Goal: Book appointment/travel/reservation

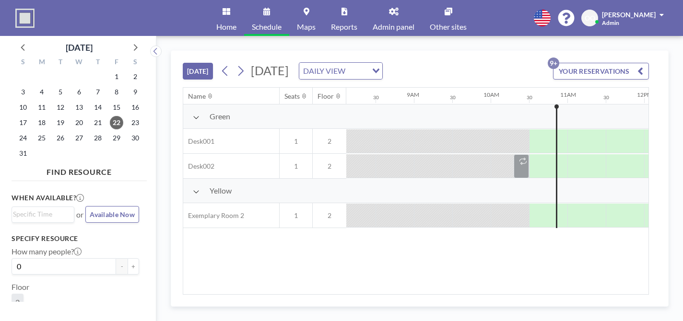
scroll to position [0, 623]
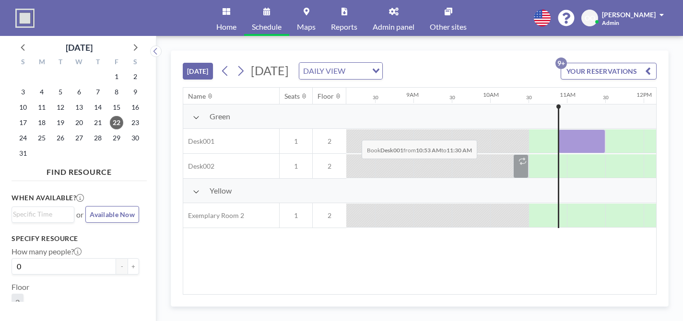
drag, startPoint x: 342, startPoint y: 116, endPoint x: 359, endPoint y: 118, distance: 16.9
click at [558, 129] on div at bounding box center [581, 141] width 47 height 24
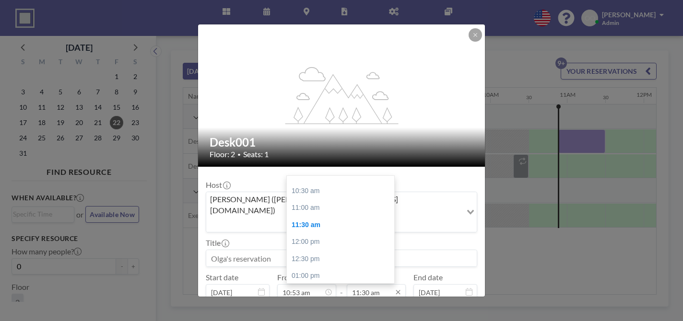
scroll to position [72, 0]
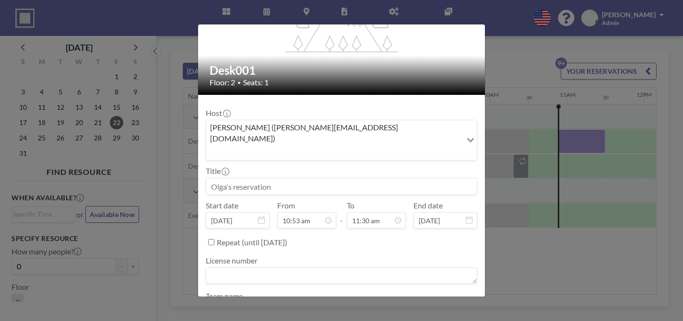
click at [214, 239] on input "Repeat (until [DATE])" at bounding box center [211, 242] width 6 height 6
checkbox input "true"
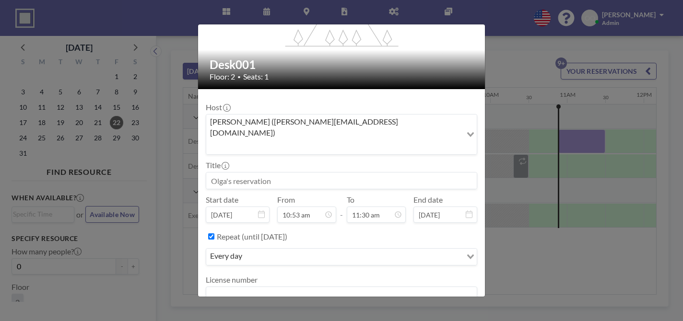
scroll to position [93, 0]
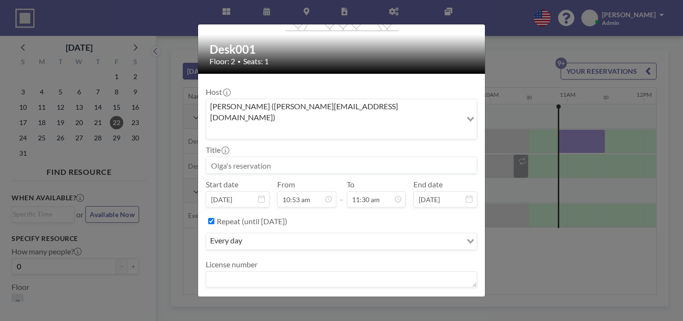
click at [307, 191] on input "10:53 am" at bounding box center [306, 199] width 59 height 16
type input "10:55 am"
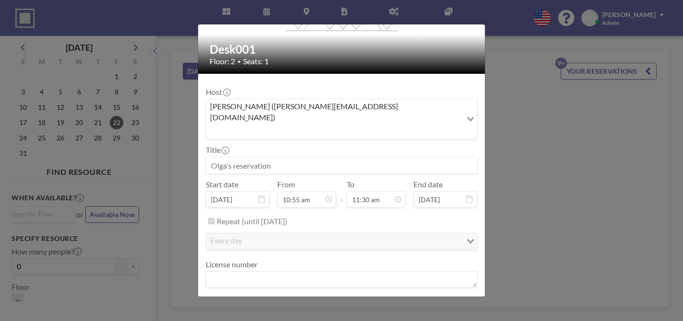
click at [411, 213] on div "Repeat (until [DATE])" at bounding box center [347, 221] width 260 height 16
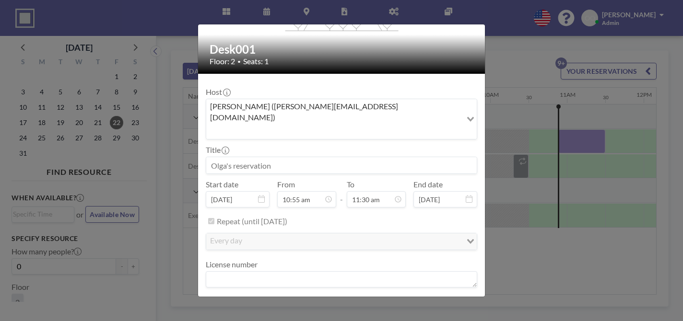
scroll to position [99, 0]
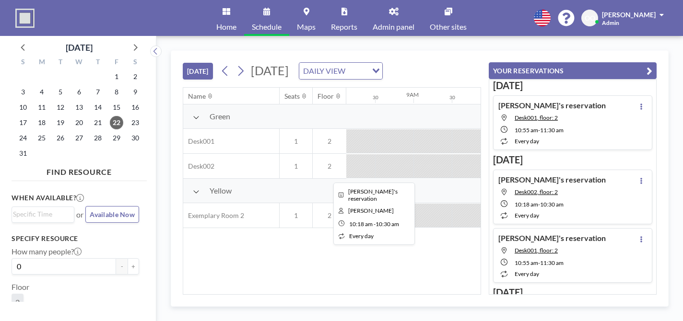
click at [513, 154] on div at bounding box center [520, 166] width 15 height 24
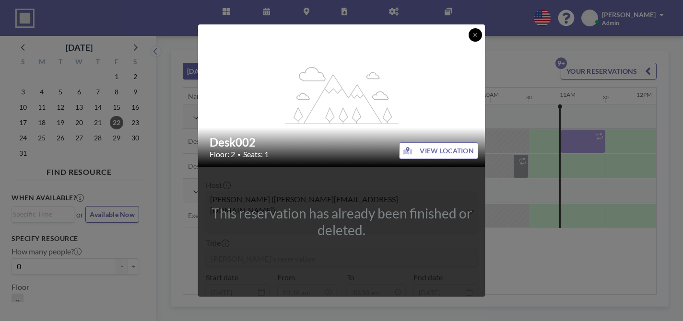
click at [469, 36] on button at bounding box center [475, 34] width 13 height 13
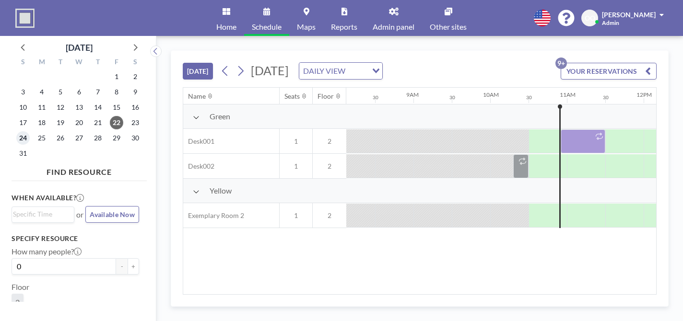
click at [17, 131] on span "24" at bounding box center [22, 137] width 13 height 13
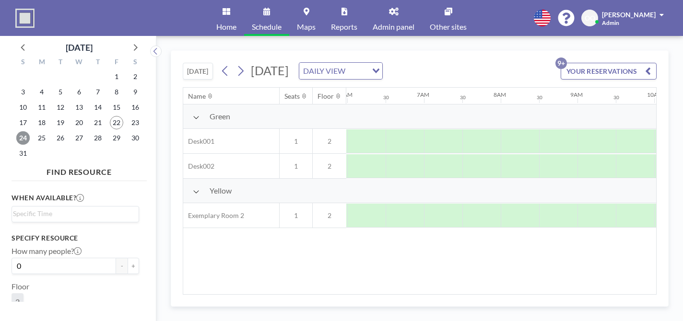
scroll to position [0, 468]
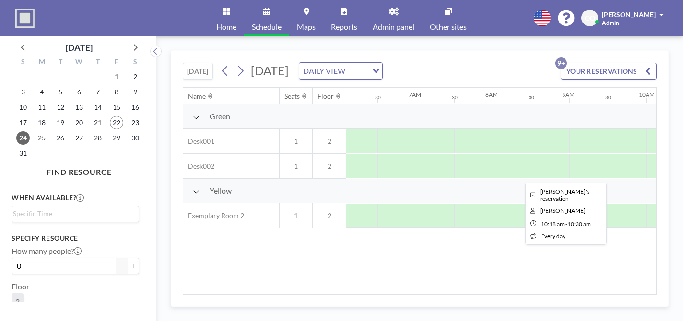
click at [669, 154] on div at bounding box center [676, 166] width 15 height 24
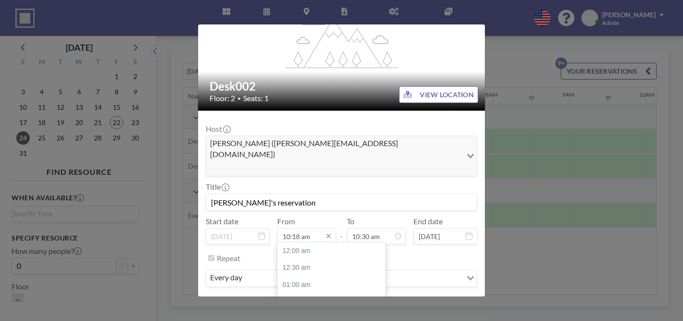
scroll to position [93, 0]
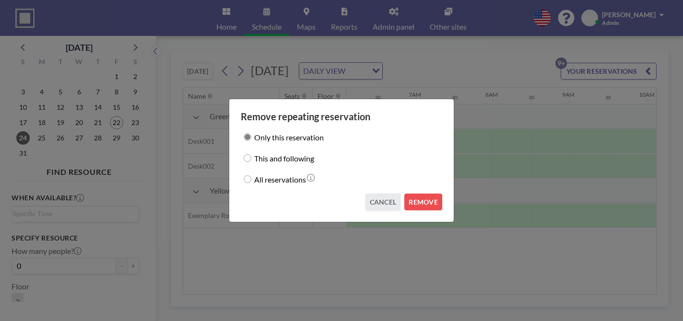
click at [291, 178] on label "All reservations" at bounding box center [280, 179] width 52 height 13
click at [251, 178] on input "All reservations" at bounding box center [248, 180] width 8 height 8
radio input "true"
click at [404, 194] on button "REMOVE" at bounding box center [423, 202] width 38 height 17
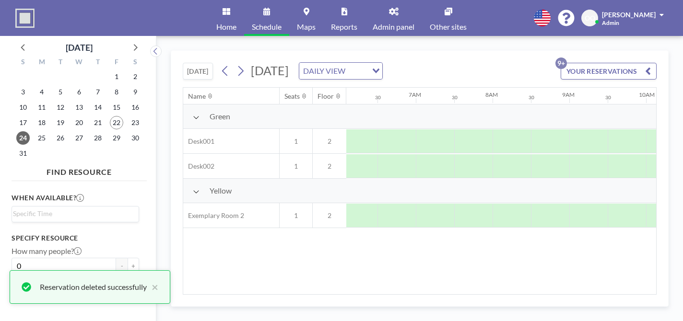
click at [183, 63] on button "[DATE]" at bounding box center [198, 71] width 30 height 17
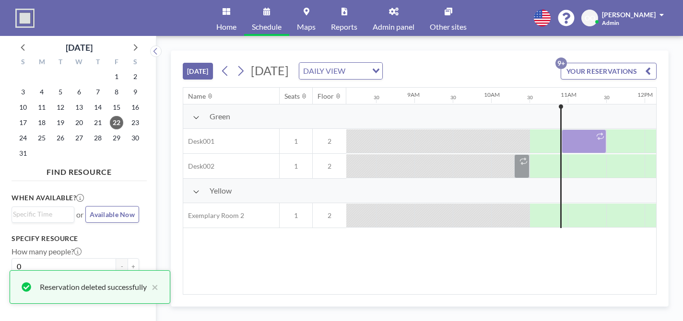
scroll to position [0, 623]
